Goal: Information Seeking & Learning: Learn about a topic

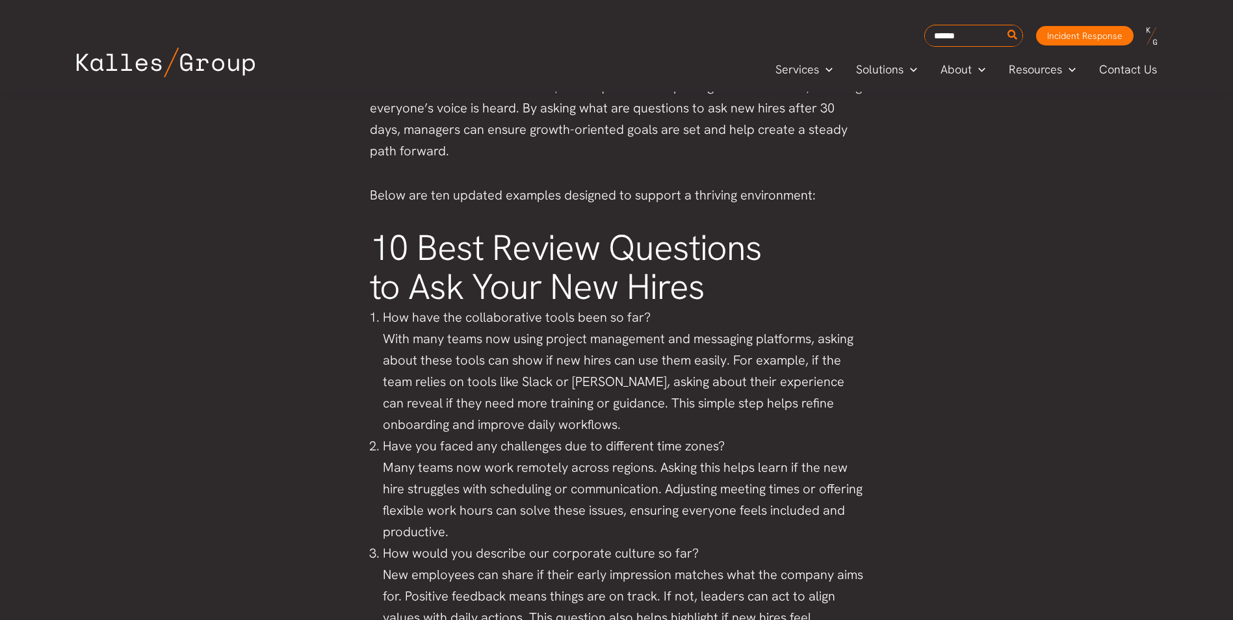
scroll to position [910, 0]
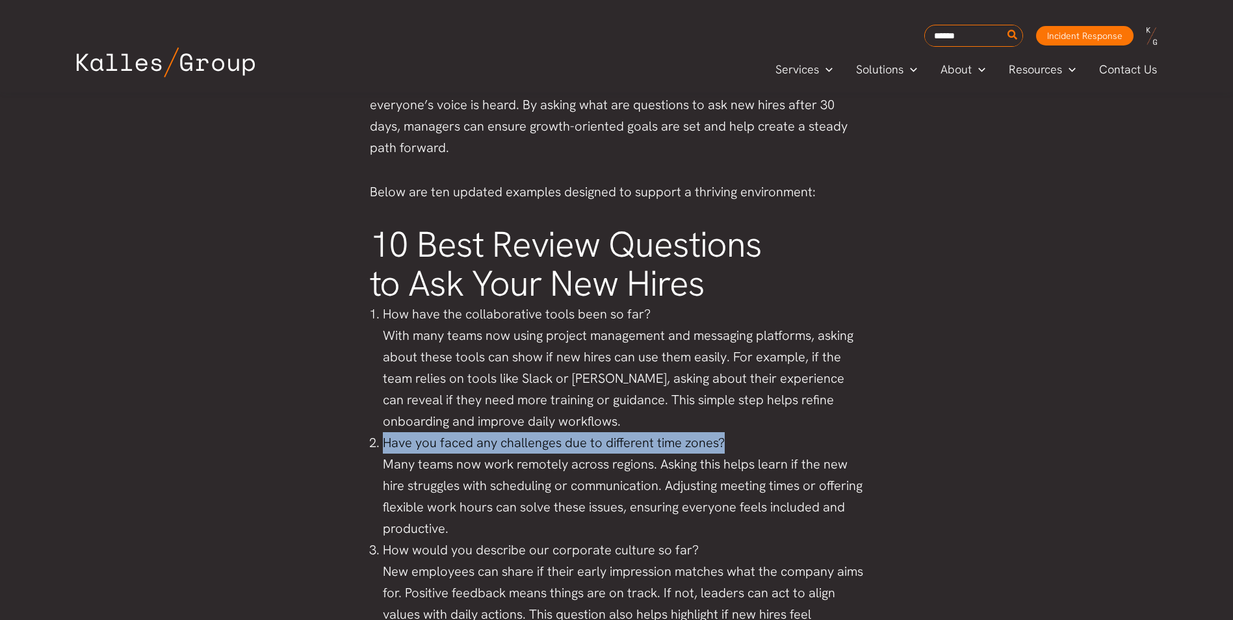
drag, startPoint x: 370, startPoint y: 440, endPoint x: 760, endPoint y: 441, distance: 390.0
click at [760, 441] on li "Have you faced any challenges due to different time zones? Many teams now work …" at bounding box center [623, 485] width 481 height 107
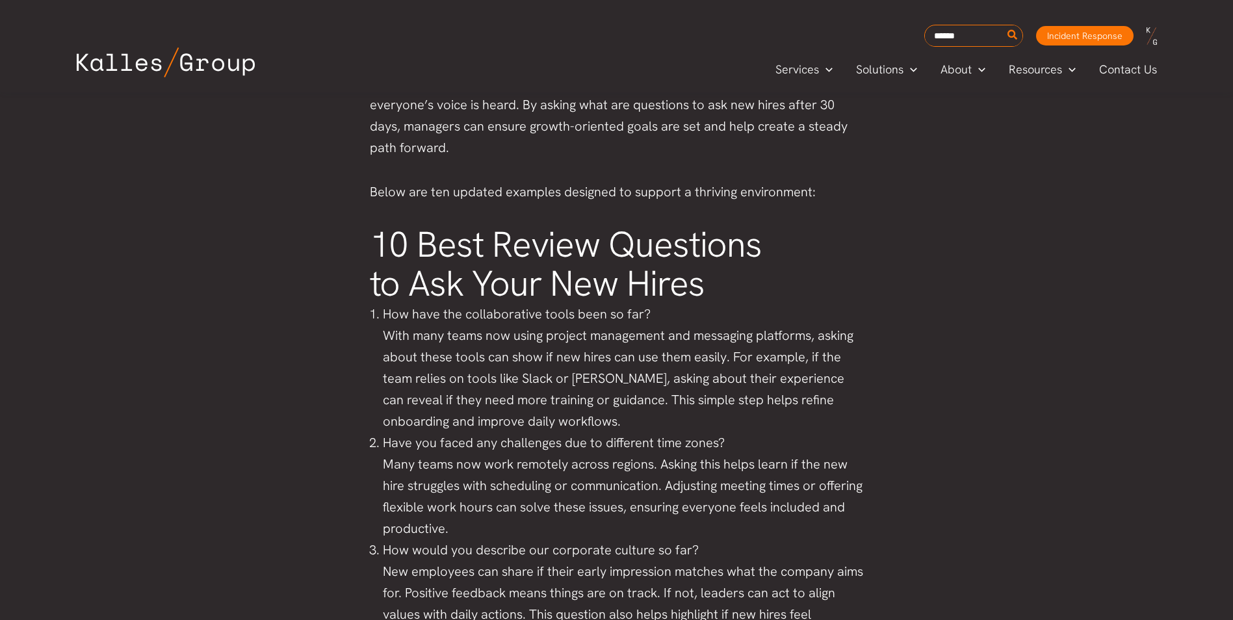
drag, startPoint x: 760, startPoint y: 441, endPoint x: 663, endPoint y: 490, distance: 108.7
click at [668, 480] on li "Have you faced any challenges due to different time zones? Many teams now work …" at bounding box center [623, 485] width 481 height 107
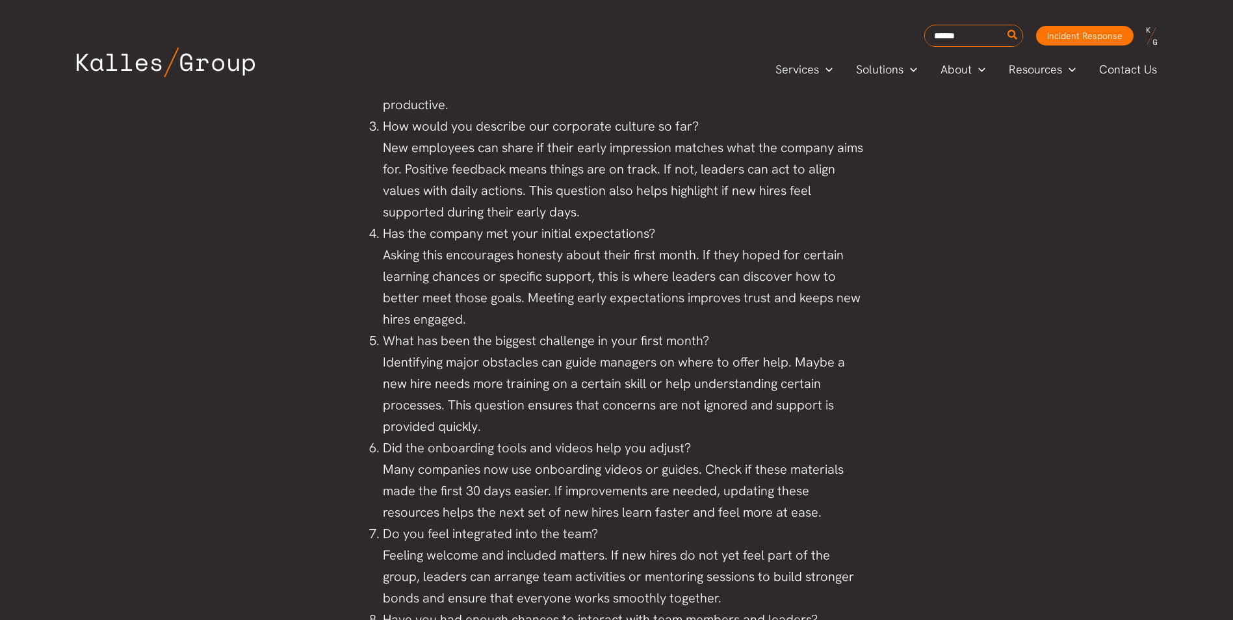
scroll to position [1365, 0]
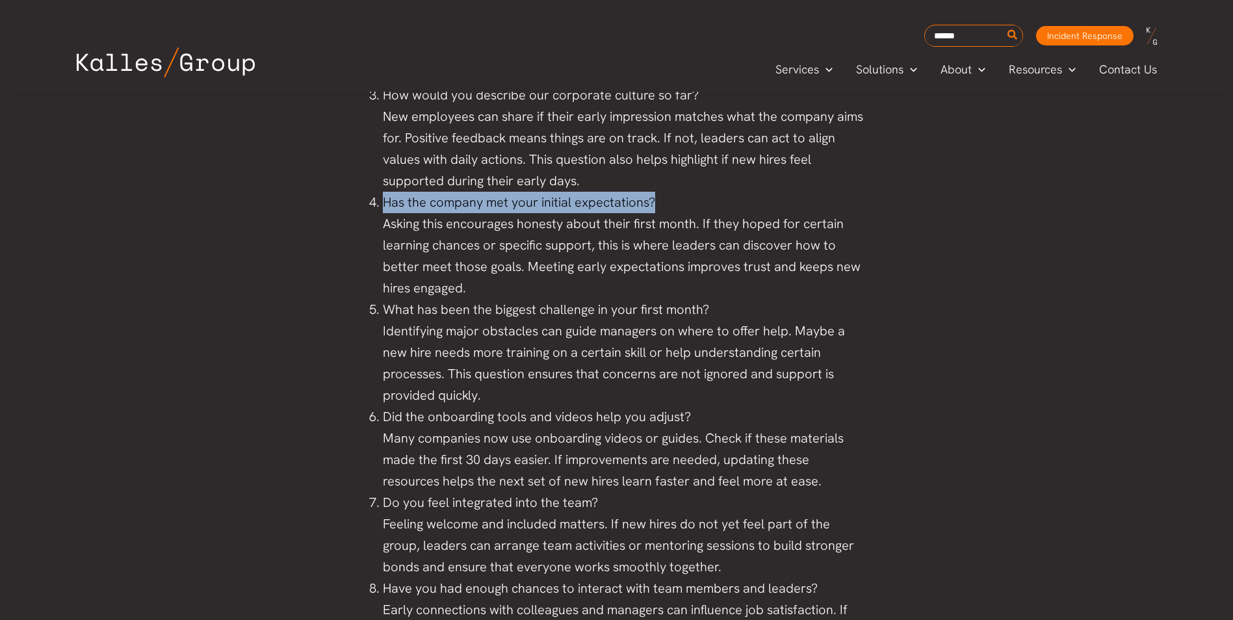
drag, startPoint x: 662, startPoint y: 197, endPoint x: 361, endPoint y: 201, distance: 300.3
click at [361, 201] on div "Congratulations on expanding the team and welcoming new talent! As a business l…" at bounding box center [617, 226] width 520 height 1934
drag, startPoint x: 361, startPoint y: 201, endPoint x: 657, endPoint y: 124, distance: 305.7
click at [651, 122] on li "How would you describe our corporate culture so far? New employees can share if…" at bounding box center [623, 137] width 481 height 107
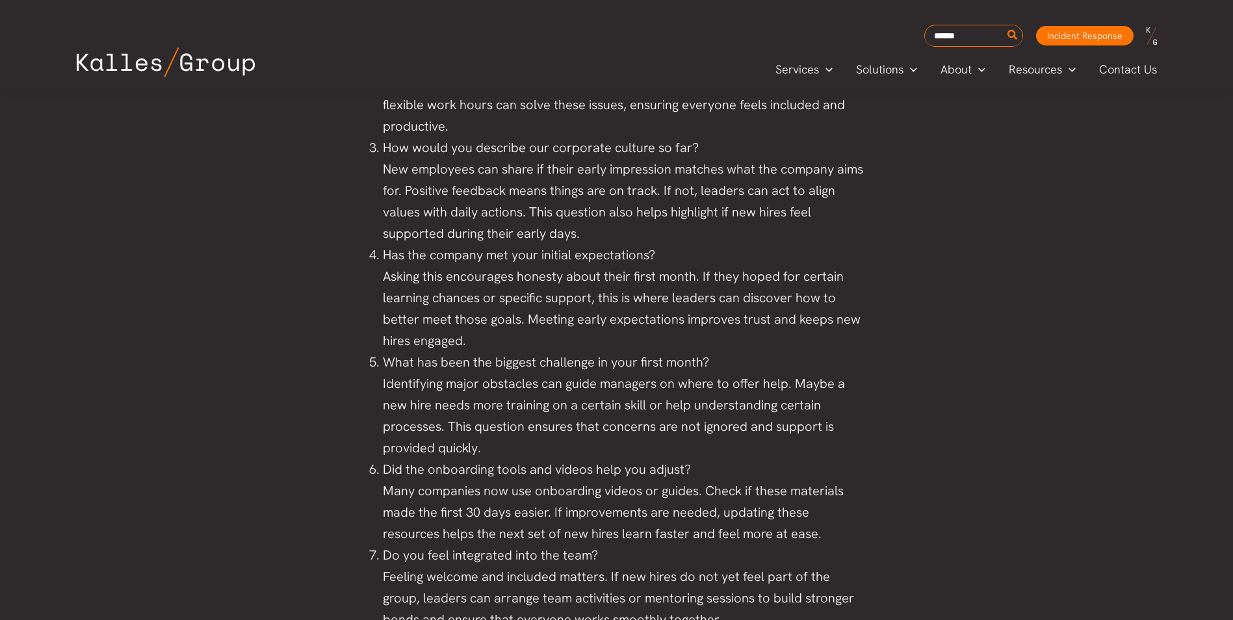
scroll to position [1235, 0]
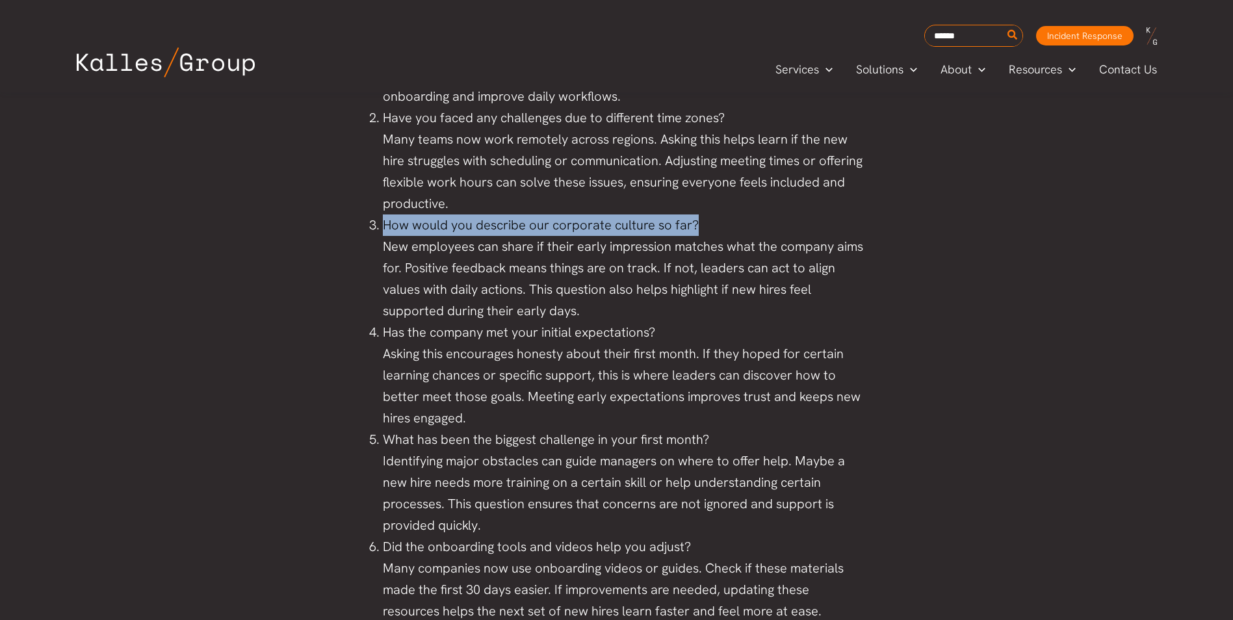
drag, startPoint x: 702, startPoint y: 221, endPoint x: 380, endPoint y: 224, distance: 321.8
click at [383, 224] on li "How would you describe our corporate culture so far? New employees can share if…" at bounding box center [623, 267] width 481 height 107
copy li "How would you describe our corporate culture so far?"
drag, startPoint x: 493, startPoint y: 383, endPoint x: 599, endPoint y: 336, distance: 115.5
click at [493, 383] on li "Has the company met your initial expectations? Asking this encourages honesty a…" at bounding box center [623, 375] width 481 height 107
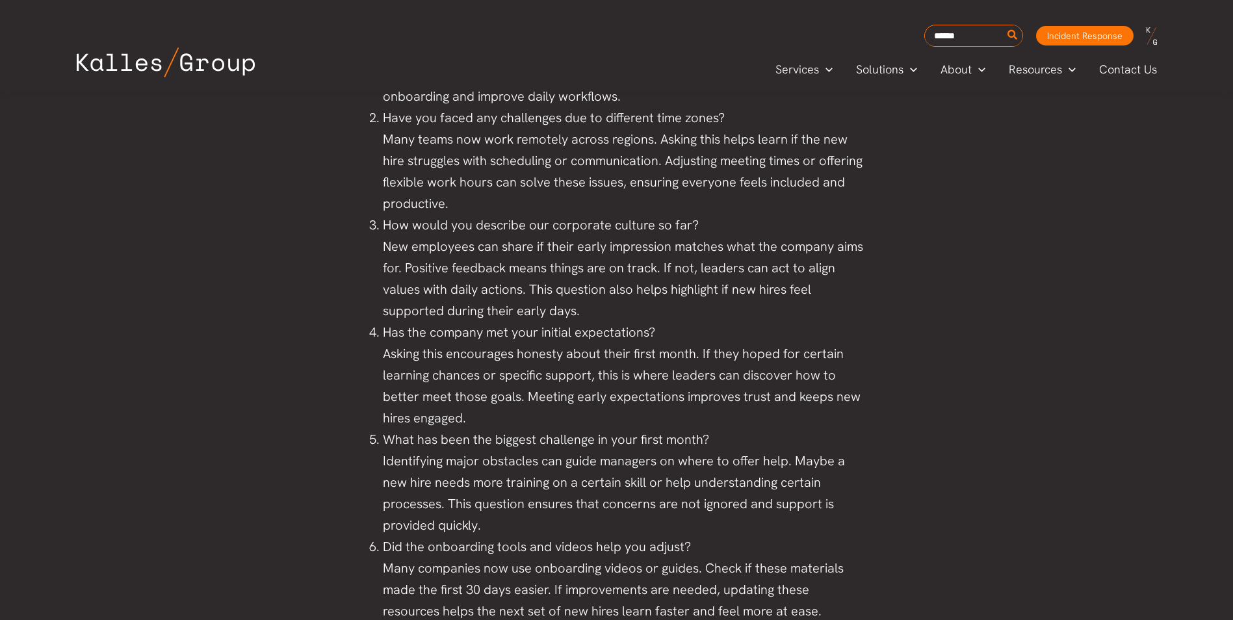
click at [655, 330] on li "Has the company met your initial expectations? Asking this encourages honesty a…" at bounding box center [623, 375] width 481 height 107
drag, startPoint x: 655, startPoint y: 330, endPoint x: 385, endPoint y: 337, distance: 270.5
click at [385, 337] on li "Has the company met your initial expectations? Asking this encourages honesty a…" at bounding box center [623, 375] width 481 height 107
copy li "Has the company met your initial expectations?"
drag, startPoint x: 800, startPoint y: 456, endPoint x: 787, endPoint y: 458, distance: 13.1
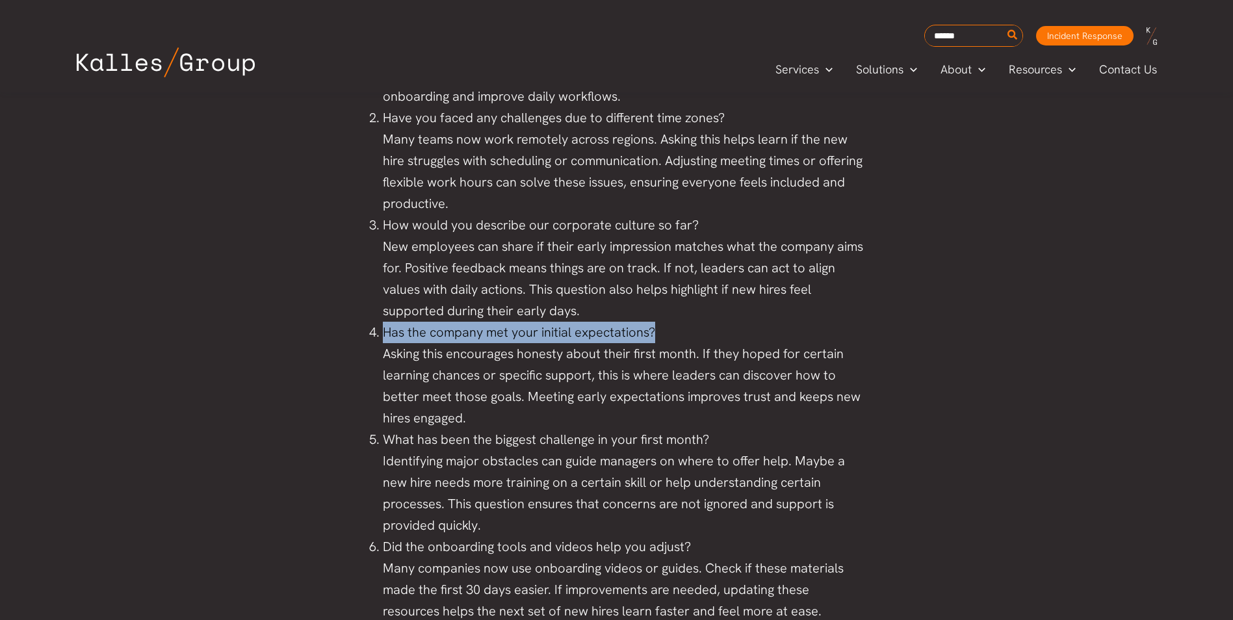
click at [800, 456] on li "What has been the biggest challenge in your first month? Identifying major obst…" at bounding box center [623, 482] width 481 height 107
click at [723, 434] on li "What has been the biggest challenge in your first month? Identifying major obst…" at bounding box center [623, 482] width 481 height 107
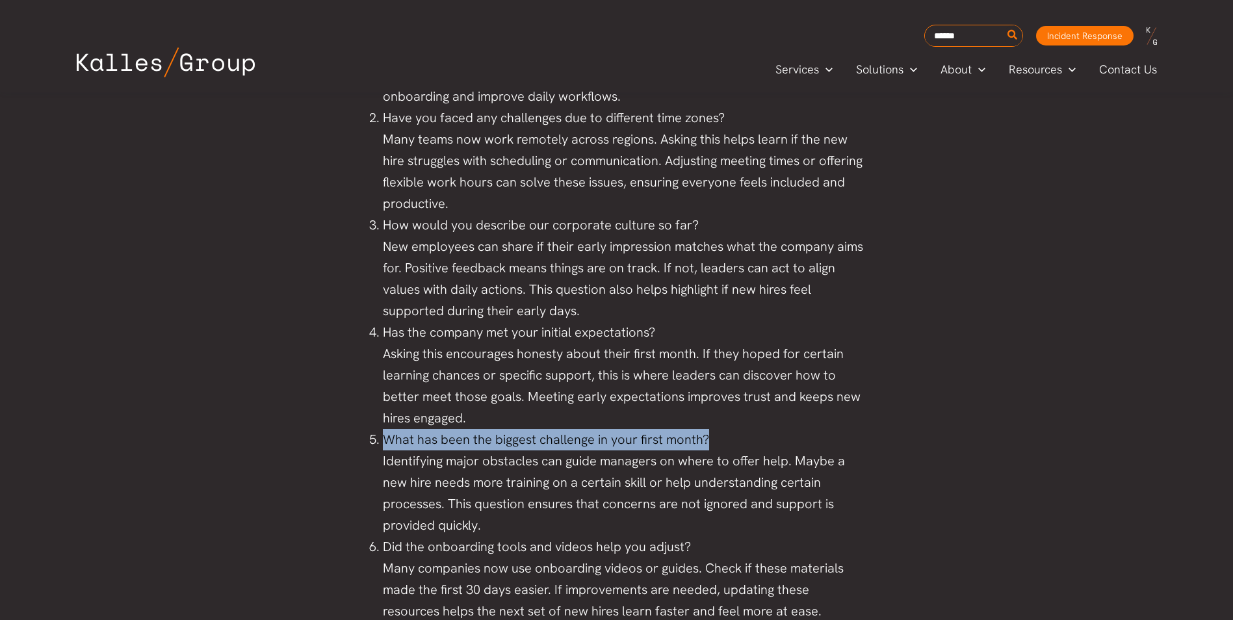
drag, startPoint x: 382, startPoint y: 435, endPoint x: 711, endPoint y: 440, distance: 328.9
click at [711, 440] on li "What has been the biggest challenge in your first month? Identifying major obst…" at bounding box center [623, 482] width 481 height 107
copy li "What has been the biggest challenge in your first month?"
click at [767, 562] on li "Did the onboarding tools and videos help you adjust? Many companies now use onb…" at bounding box center [623, 579] width 481 height 86
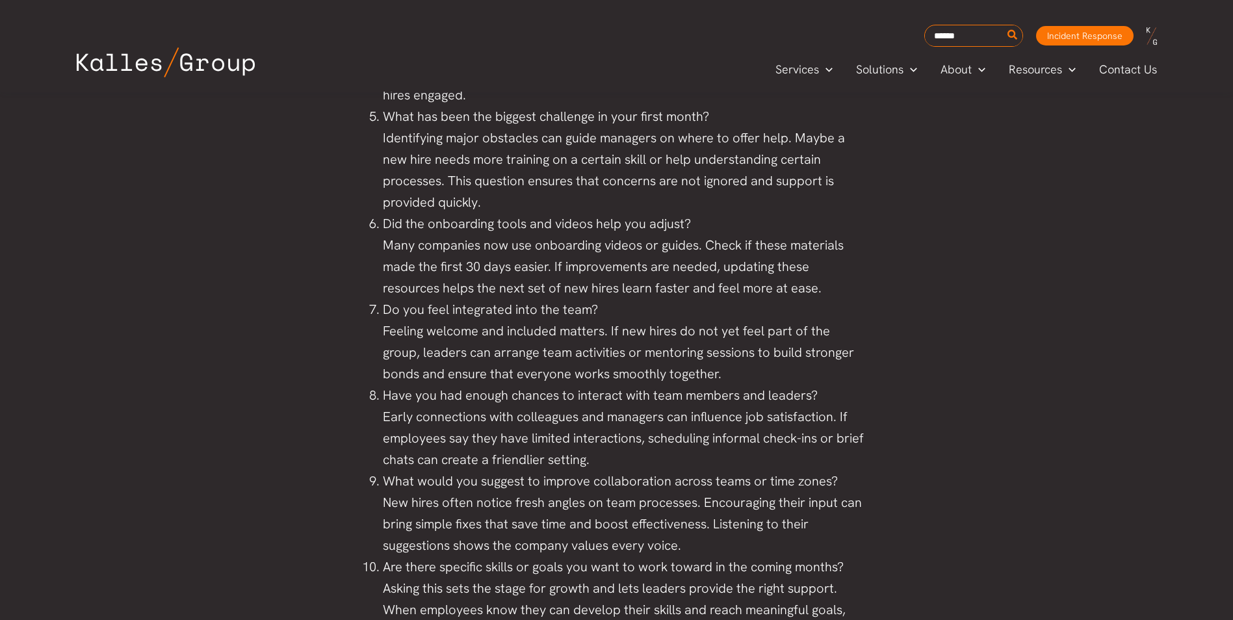
scroll to position [1560, 0]
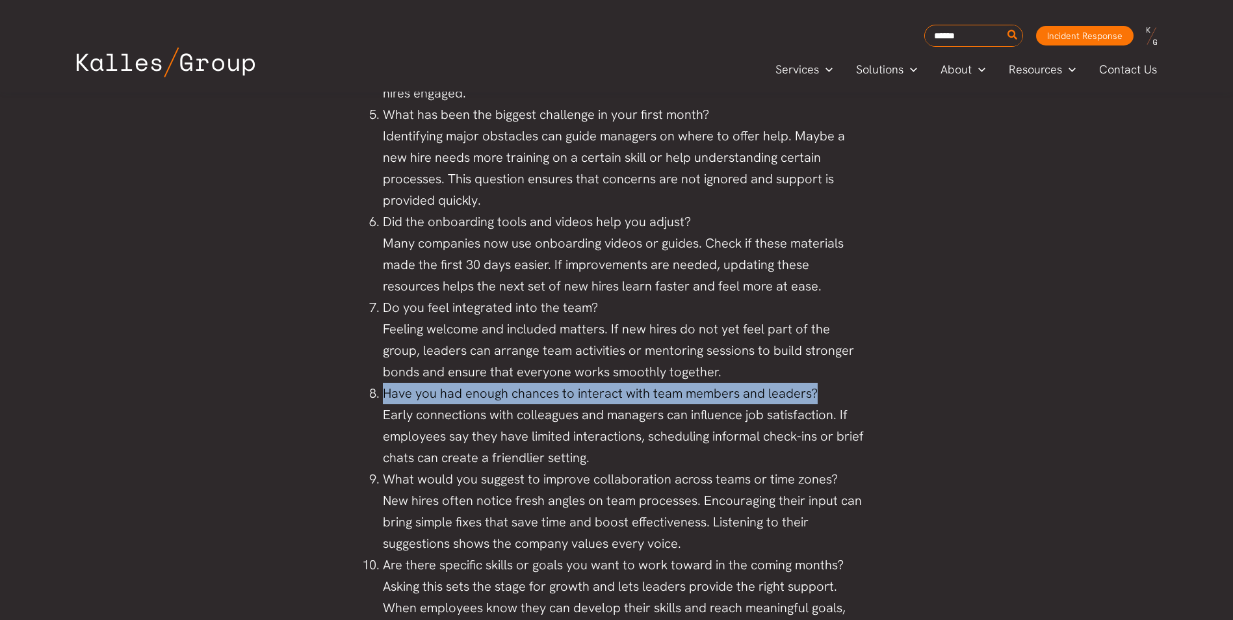
drag, startPoint x: 383, startPoint y: 385, endPoint x: 853, endPoint y: 402, distance: 469.6
click at [853, 402] on li "Have you had enough chances to interact with team members and leaders? Early co…" at bounding box center [623, 426] width 481 height 86
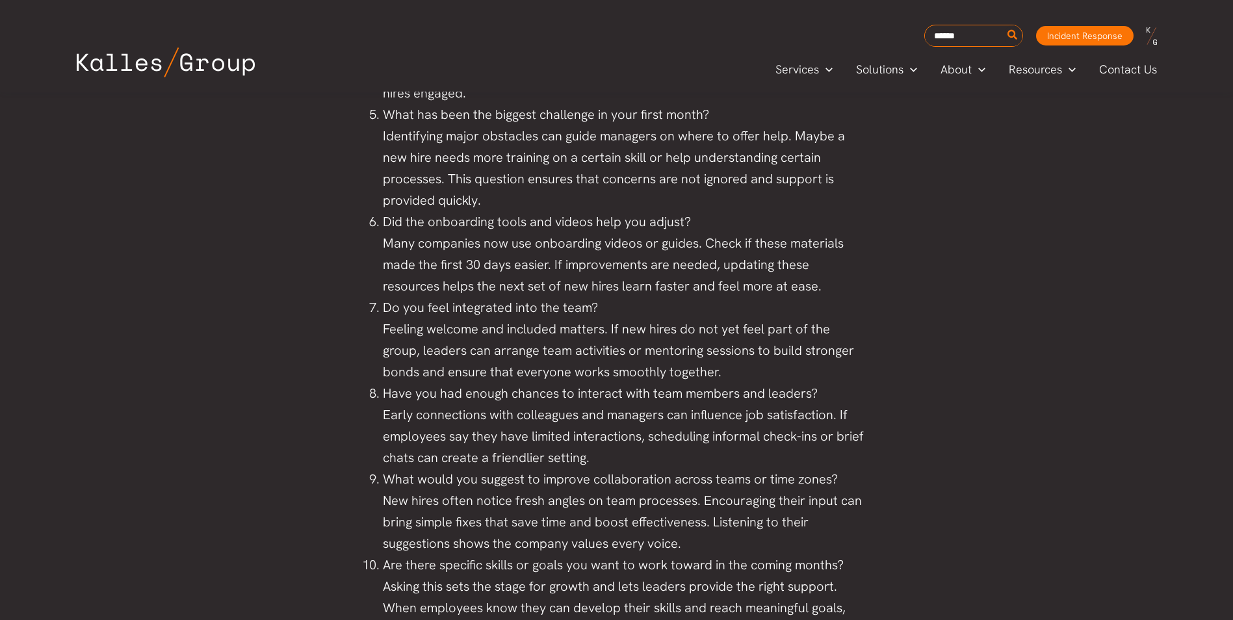
drag, startPoint x: 853, startPoint y: 402, endPoint x: 628, endPoint y: 466, distance: 233.9
click at [630, 465] on li "Have you had enough chances to interact with team members and leaders? Early co…" at bounding box center [623, 426] width 481 height 86
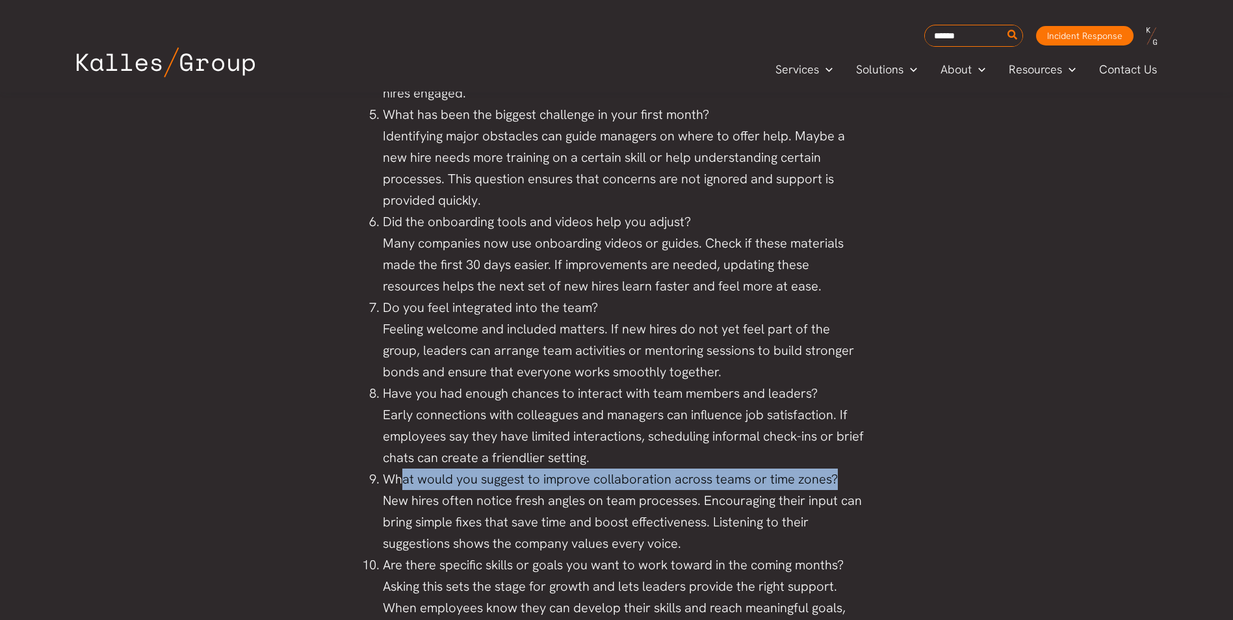
drag, startPoint x: 400, startPoint y: 482, endPoint x: 867, endPoint y: 480, distance: 466.7
click at [867, 480] on div "Congratulations on expanding the team and welcoming new talent! As a business l…" at bounding box center [617, 31] width 520 height 1934
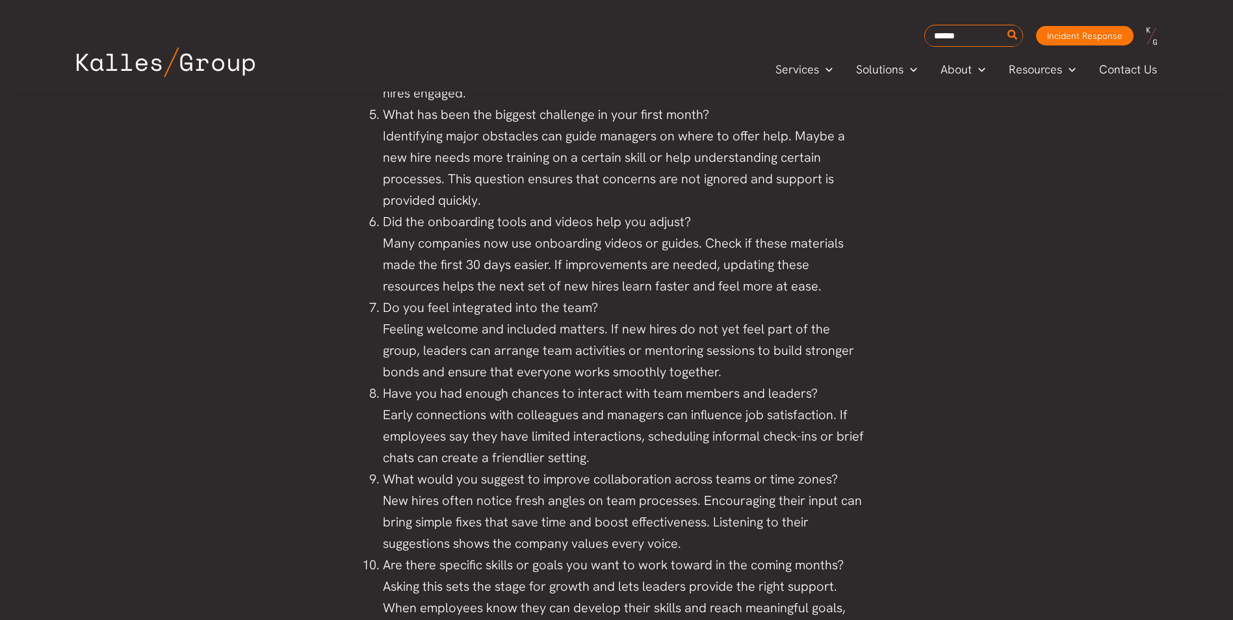
drag, startPoint x: 867, startPoint y: 480, endPoint x: 712, endPoint y: 543, distance: 167.7
click at [723, 538] on li "What would you suggest to improve collaboration across teams or time zones? New…" at bounding box center [623, 512] width 481 height 86
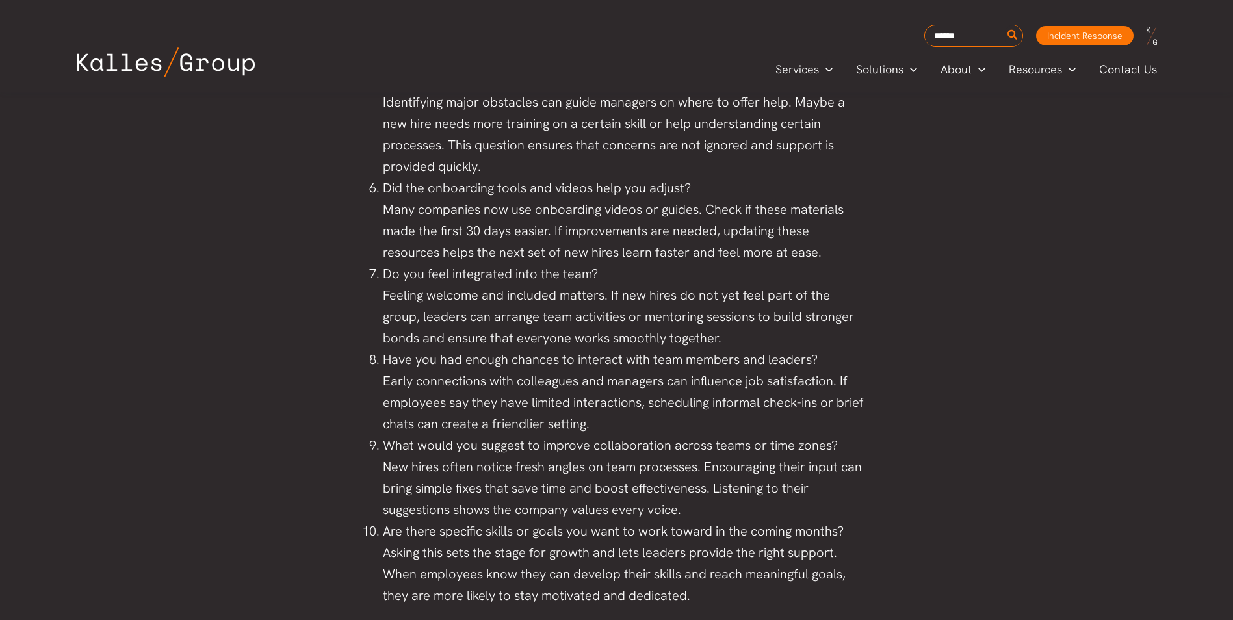
scroll to position [1625, 0]
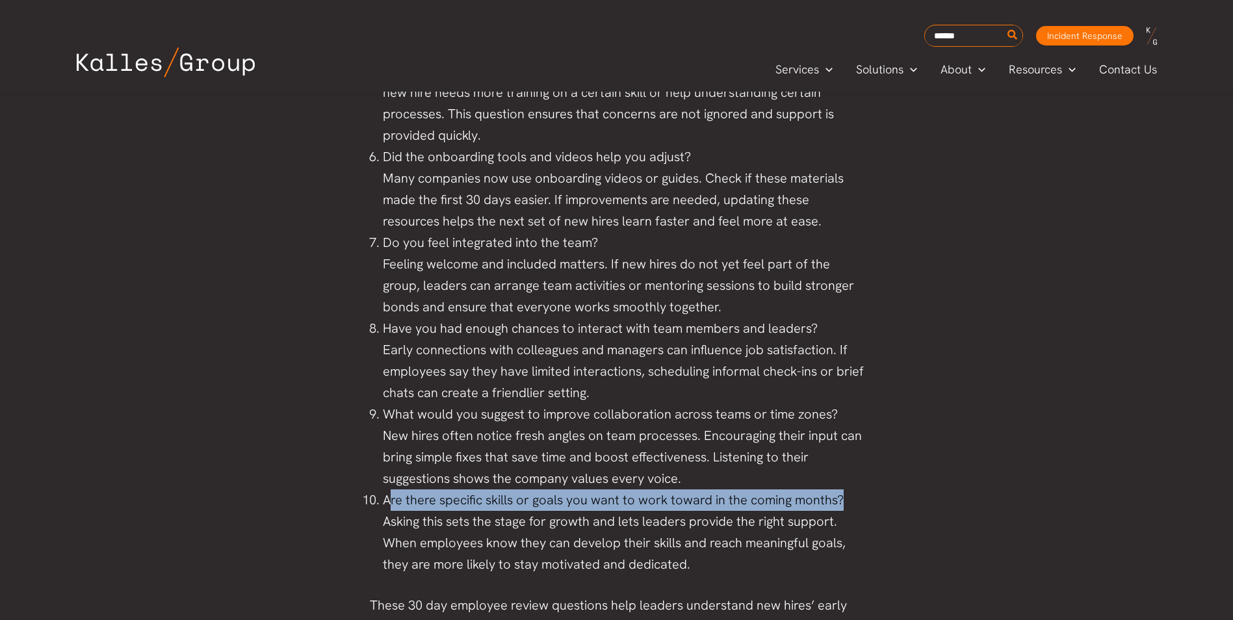
drag, startPoint x: 391, startPoint y: 497, endPoint x: 860, endPoint y: 489, distance: 469.4
click at [860, 489] on li "Are there specific skills or goals you want to work toward in the coming months…" at bounding box center [623, 532] width 481 height 86
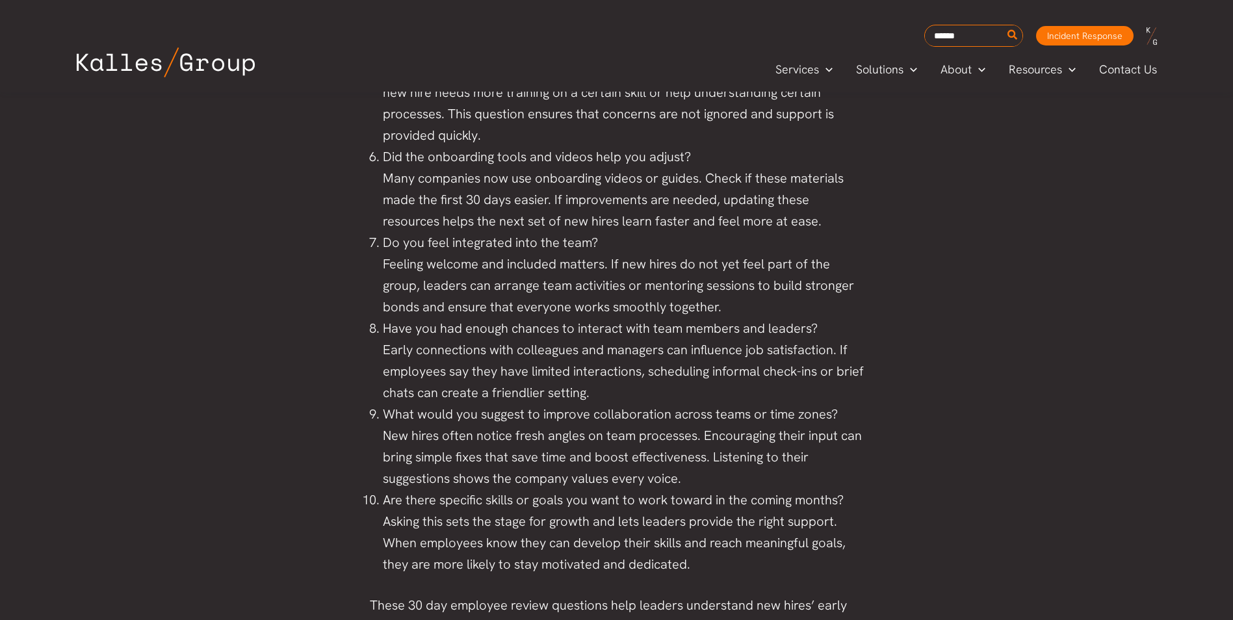
drag, startPoint x: 860, startPoint y: 489, endPoint x: 580, endPoint y: 527, distance: 282.8
click at [583, 518] on li "Are there specific skills or goals you want to work toward in the coming months…" at bounding box center [623, 532] width 481 height 86
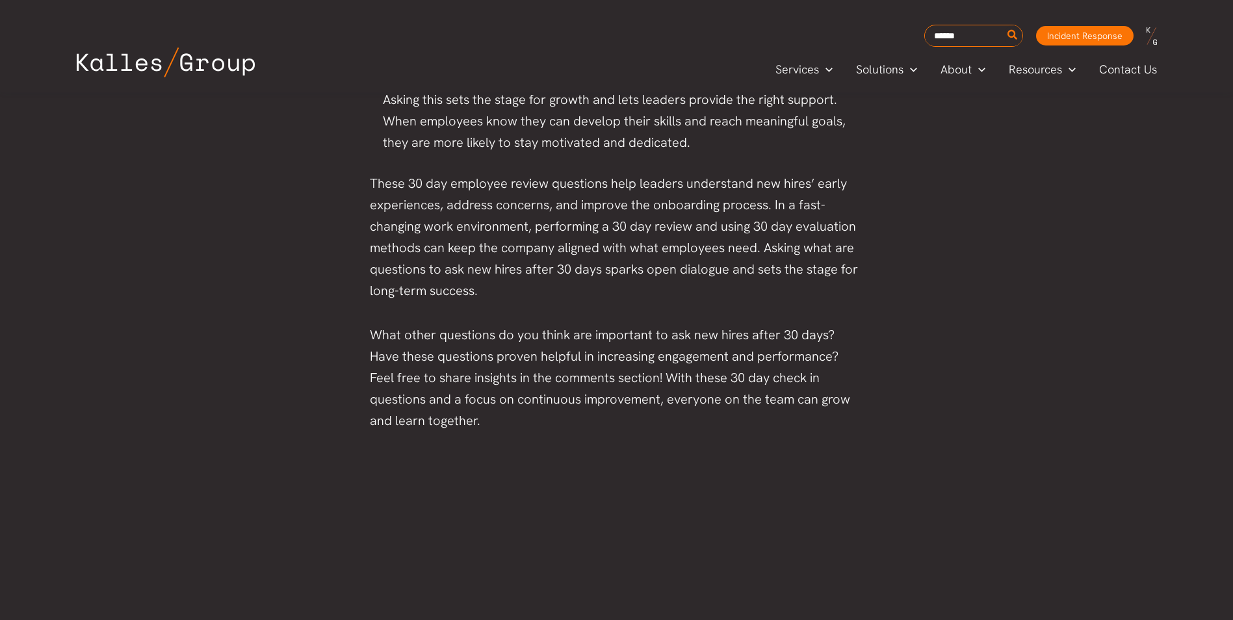
scroll to position [2080, 0]
